Goal: Register for event/course

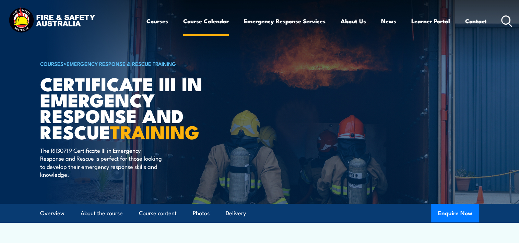
click at [206, 23] on link "Course Calendar" at bounding box center [206, 21] width 46 height 18
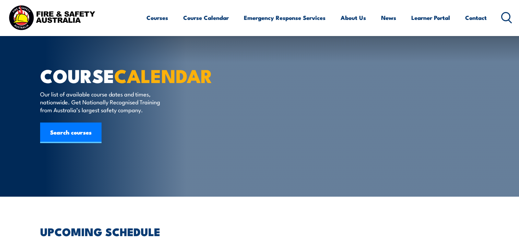
scroll to position [137, 0]
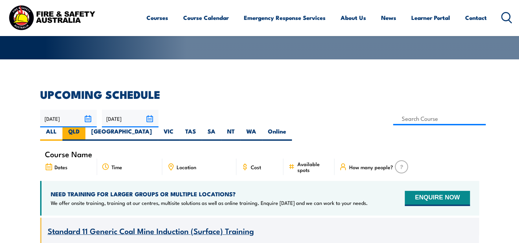
click at [85, 127] on label "QLD" at bounding box center [73, 133] width 23 height 13
click at [84, 127] on input "QLD" at bounding box center [82, 129] width 4 height 4
radio input "true"
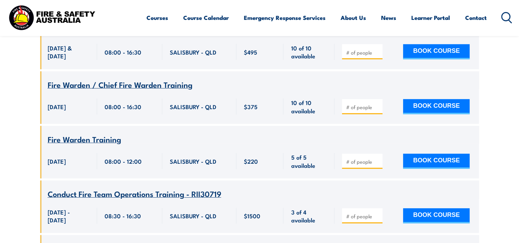
scroll to position [7117, 0]
